Goal: Transaction & Acquisition: Obtain resource

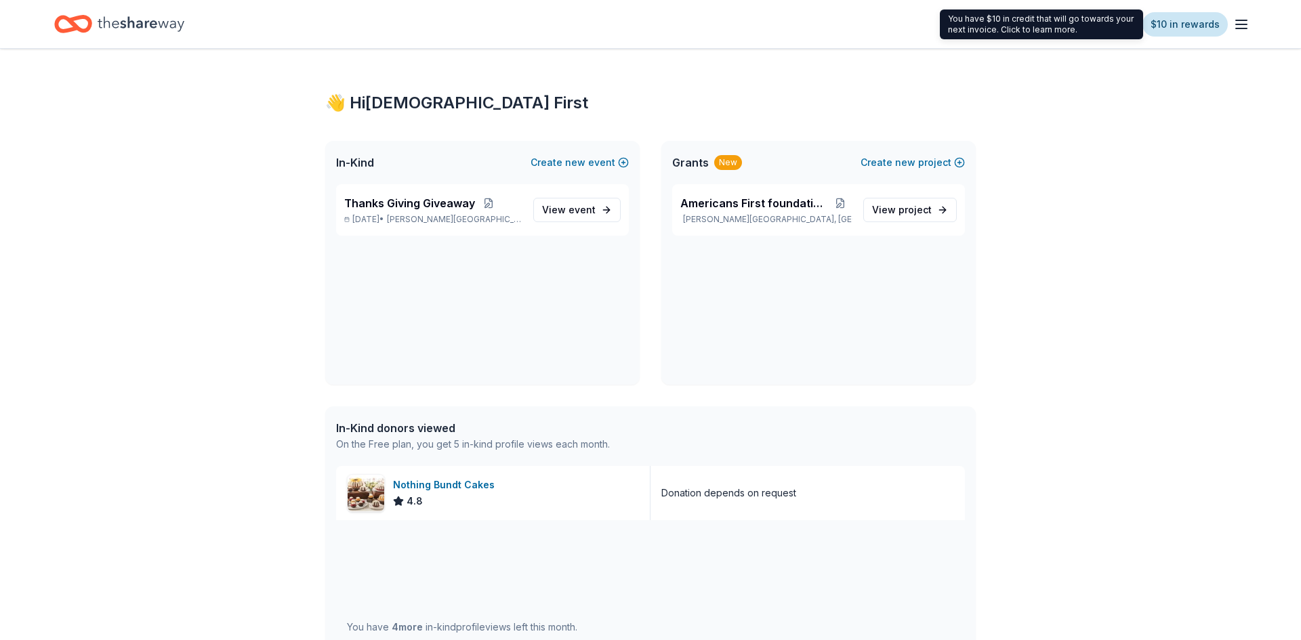
click at [1192, 29] on link "$10 in rewards" at bounding box center [1185, 24] width 85 height 24
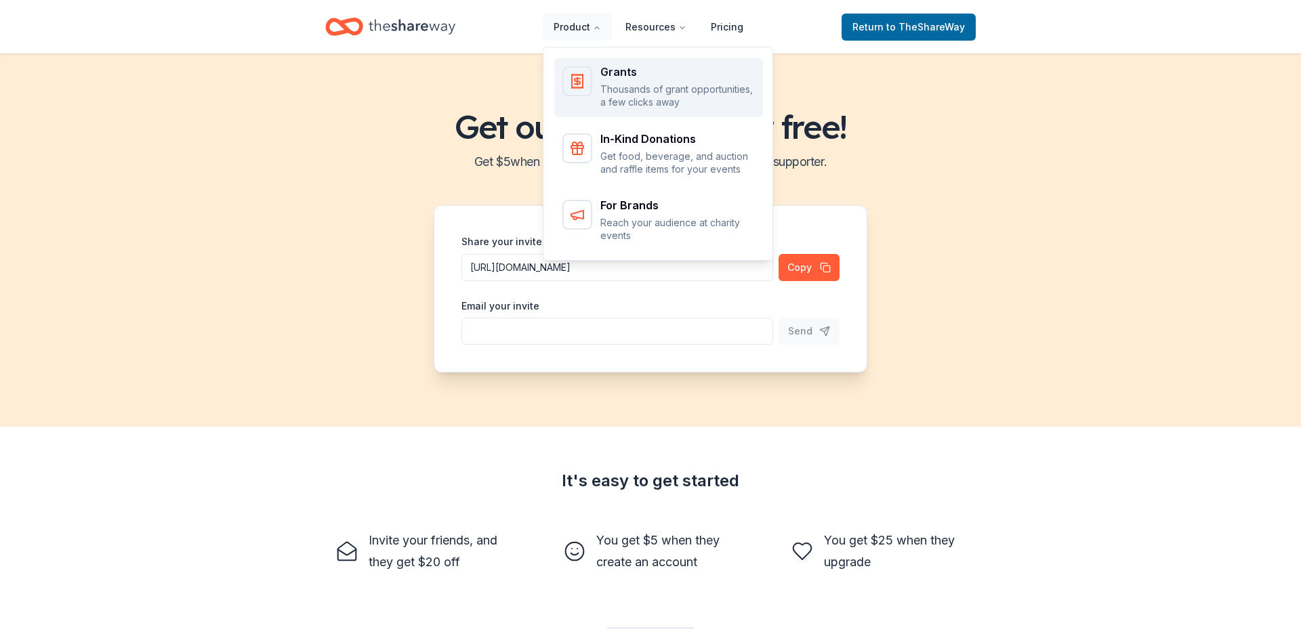
click at [607, 72] on div "Grants" at bounding box center [677, 71] width 155 height 11
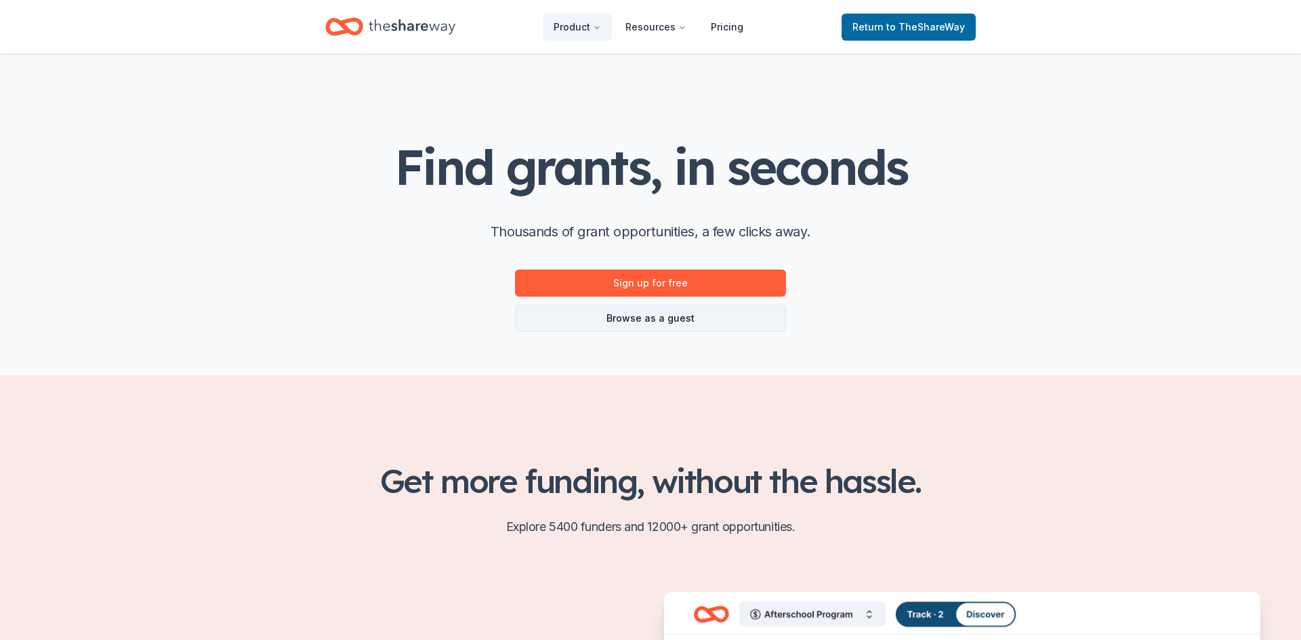
click at [708, 325] on link "Browse as a guest" at bounding box center [650, 318] width 271 height 27
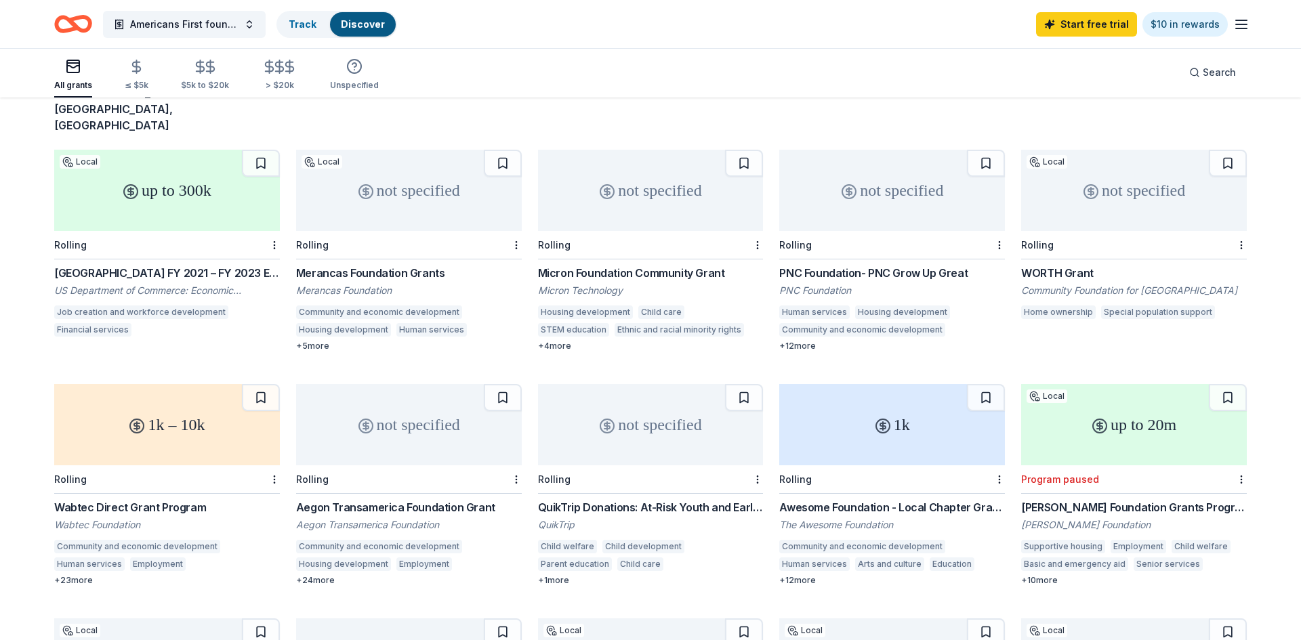
scroll to position [110, 0]
click at [853, 182] on icon at bounding box center [849, 190] width 16 height 16
click at [131, 173] on div "up to 300k" at bounding box center [167, 188] width 226 height 81
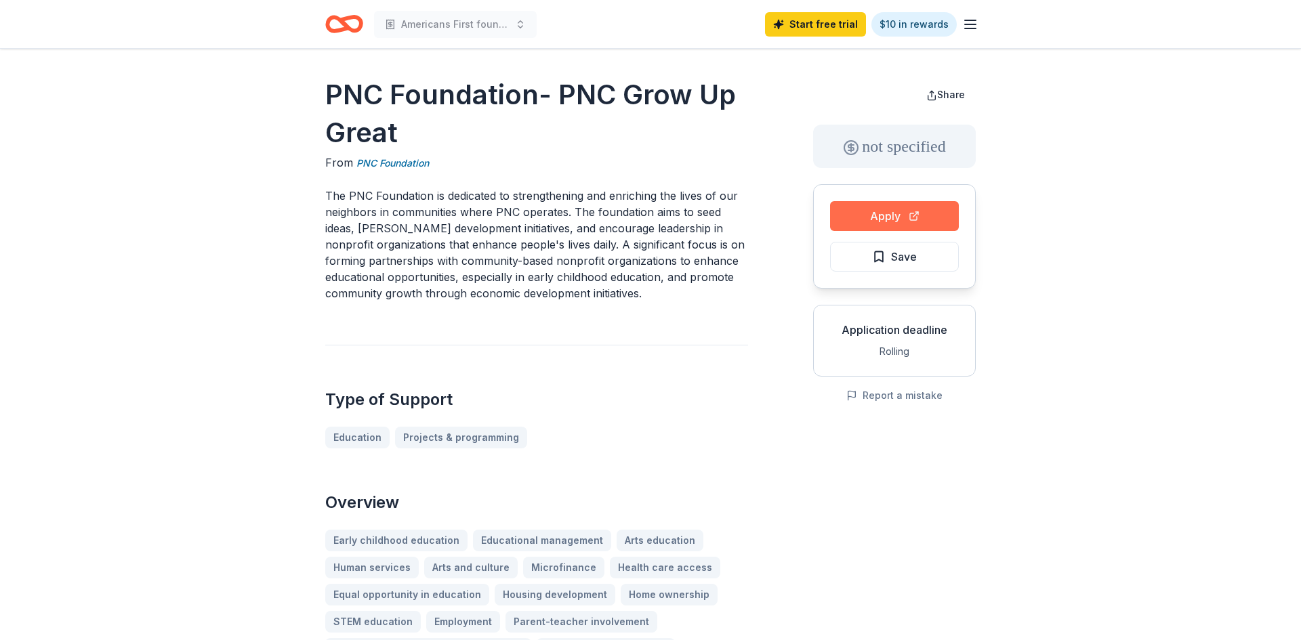
click at [880, 224] on button "Apply" at bounding box center [894, 216] width 129 height 30
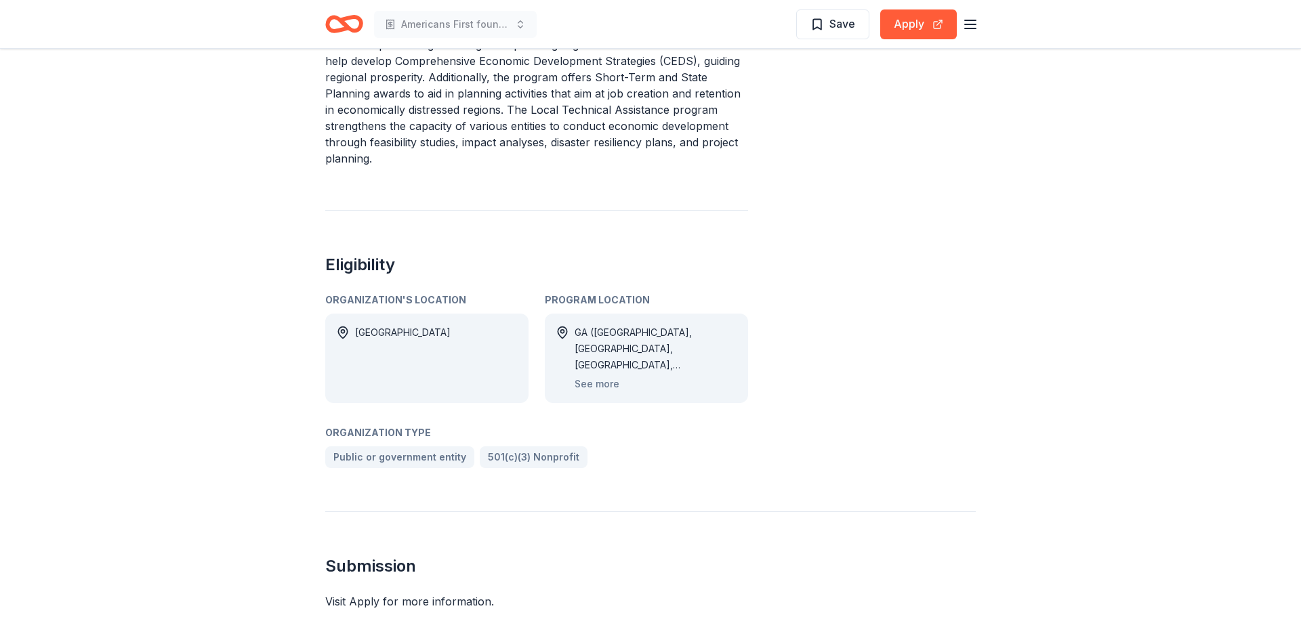
scroll to position [539, 0]
click at [605, 373] on button "See more" at bounding box center [597, 381] width 45 height 16
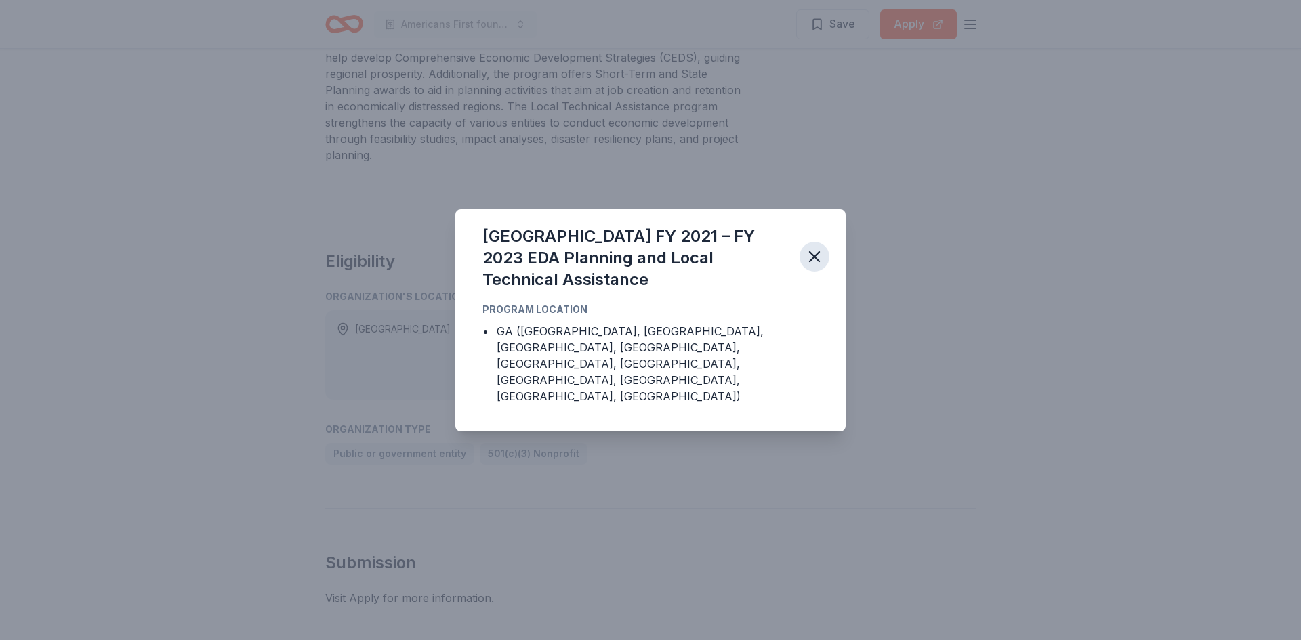
click at [819, 266] on icon "button" at bounding box center [814, 256] width 19 height 19
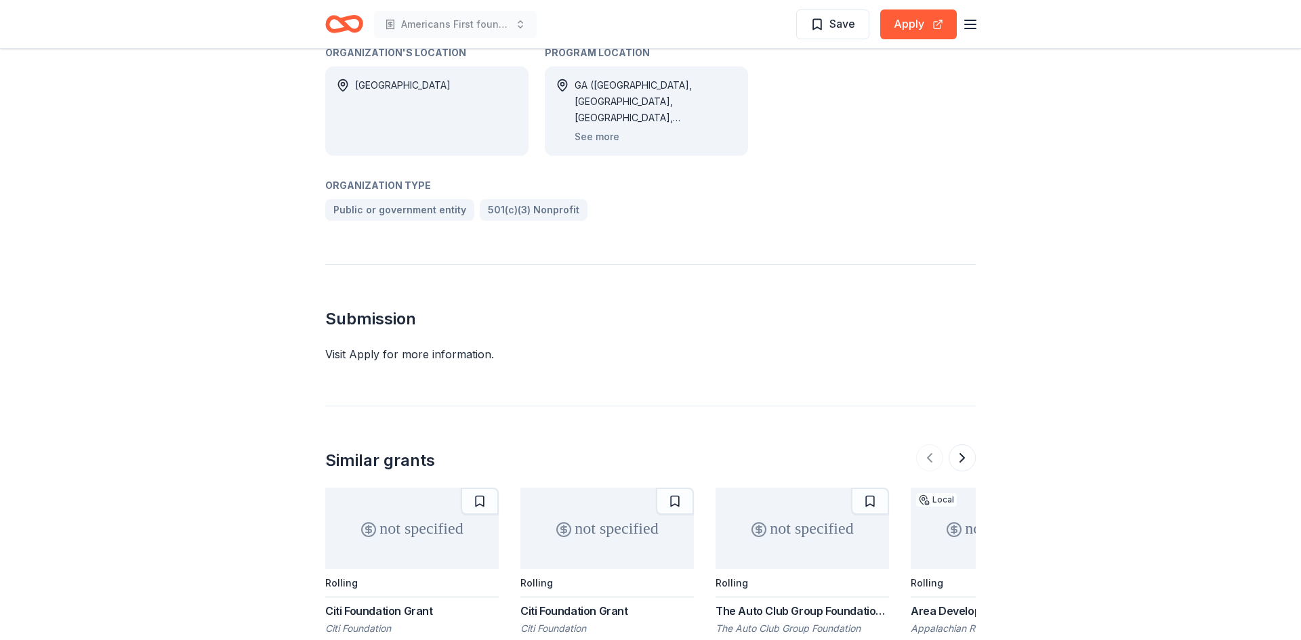
scroll to position [785, 0]
click at [430, 344] on div "Visit Apply for more information." at bounding box center [650, 352] width 651 height 16
click at [911, 32] on button "Apply" at bounding box center [918, 24] width 77 height 30
